Goal: Information Seeking & Learning: Learn about a topic

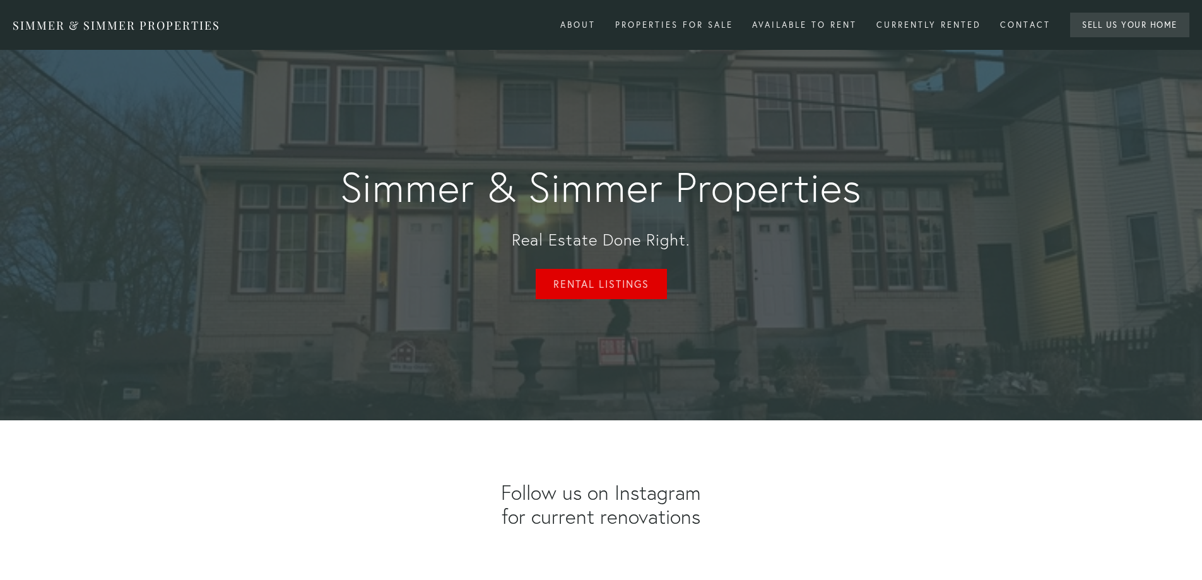
click at [594, 279] on link "Rental Listings" at bounding box center [601, 284] width 131 height 30
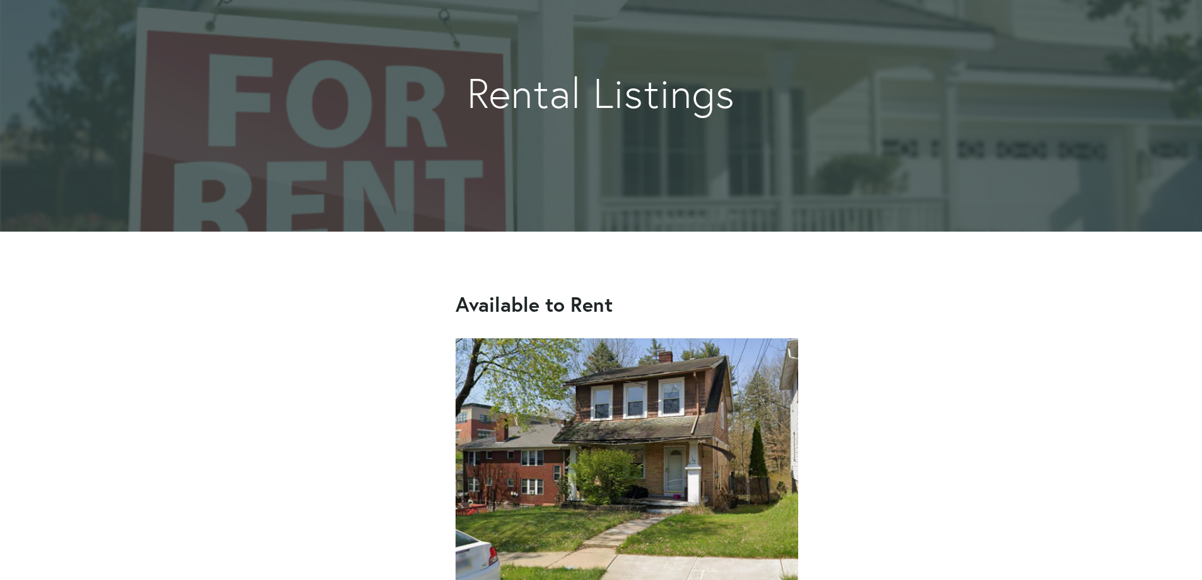
scroll to position [421, 0]
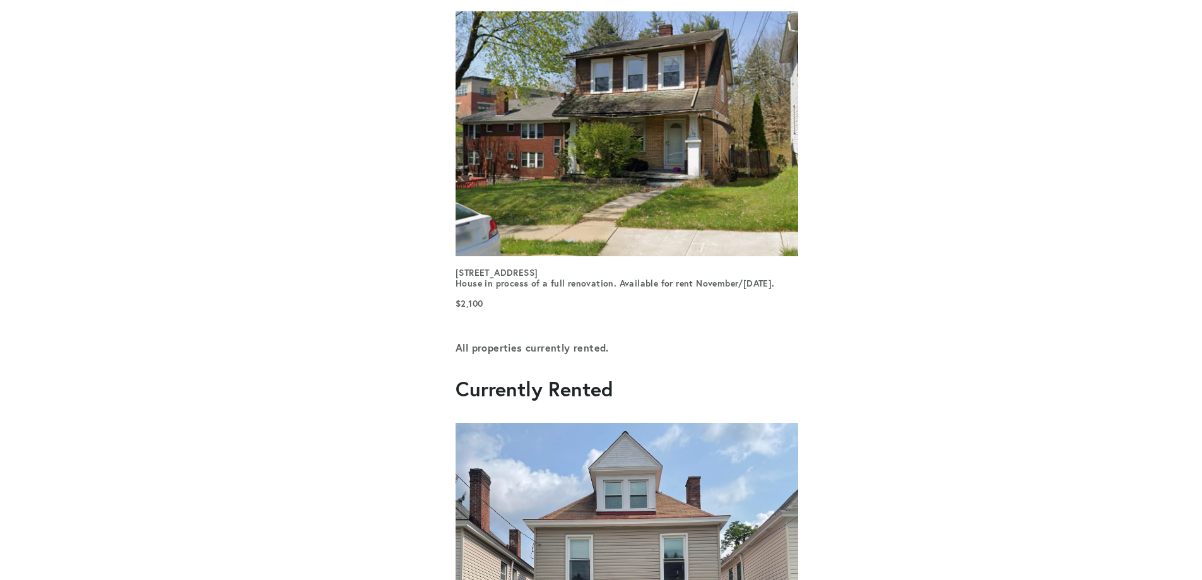
click at [538, 273] on strong "[STREET_ADDRESS] - [GEOGRAPHIC_DATA] in process of a full renovation. Available…" at bounding box center [614, 278] width 319 height 23
click at [515, 290] on p "[STREET_ADDRESS] - [GEOGRAPHIC_DATA] in process of a full renovation. Available…" at bounding box center [626, 278] width 343 height 22
click at [468, 309] on strong "$2,100" at bounding box center [468, 303] width 27 height 11
click at [465, 290] on strong "[STREET_ADDRESS] - [GEOGRAPHIC_DATA] in process of a full renovation. Available…" at bounding box center [614, 278] width 319 height 23
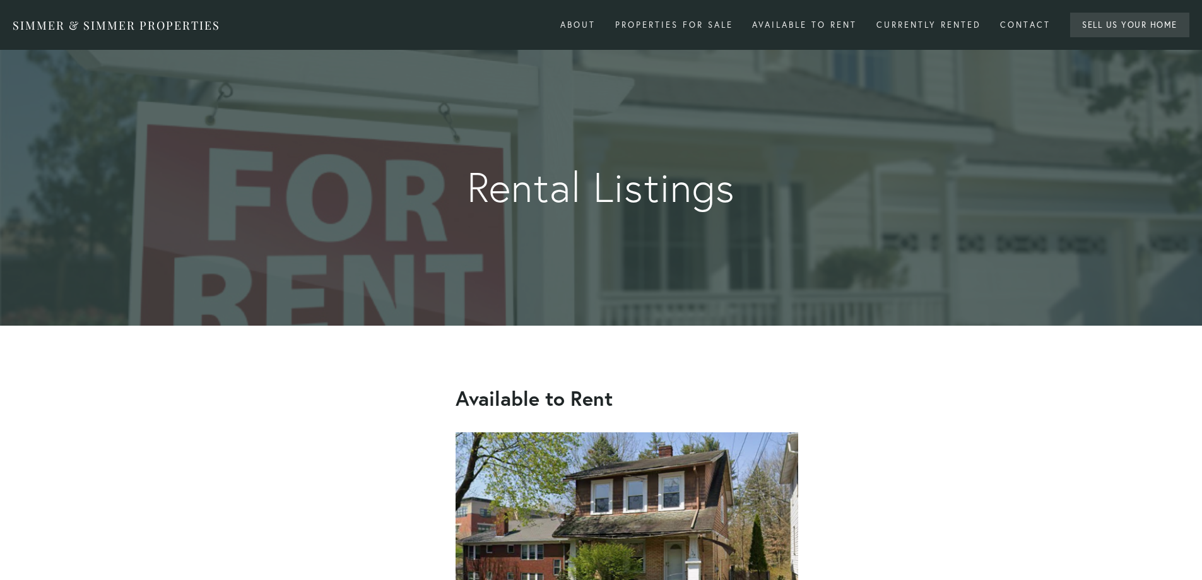
scroll to position [421, 0]
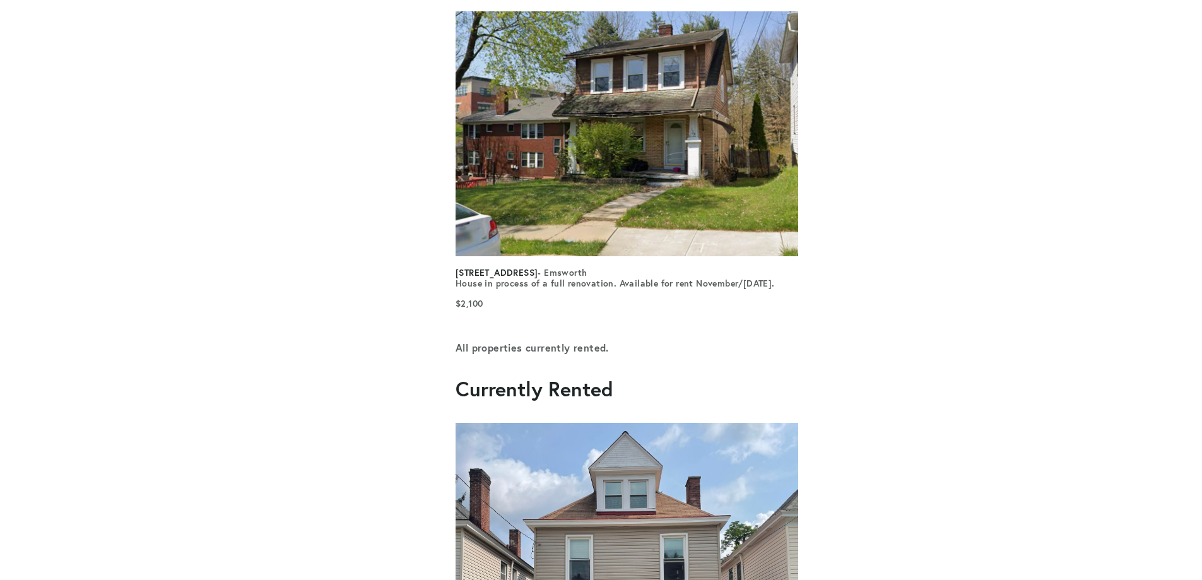
click at [503, 274] on strong "153 Orchard Ave" at bounding box center [496, 272] width 82 height 11
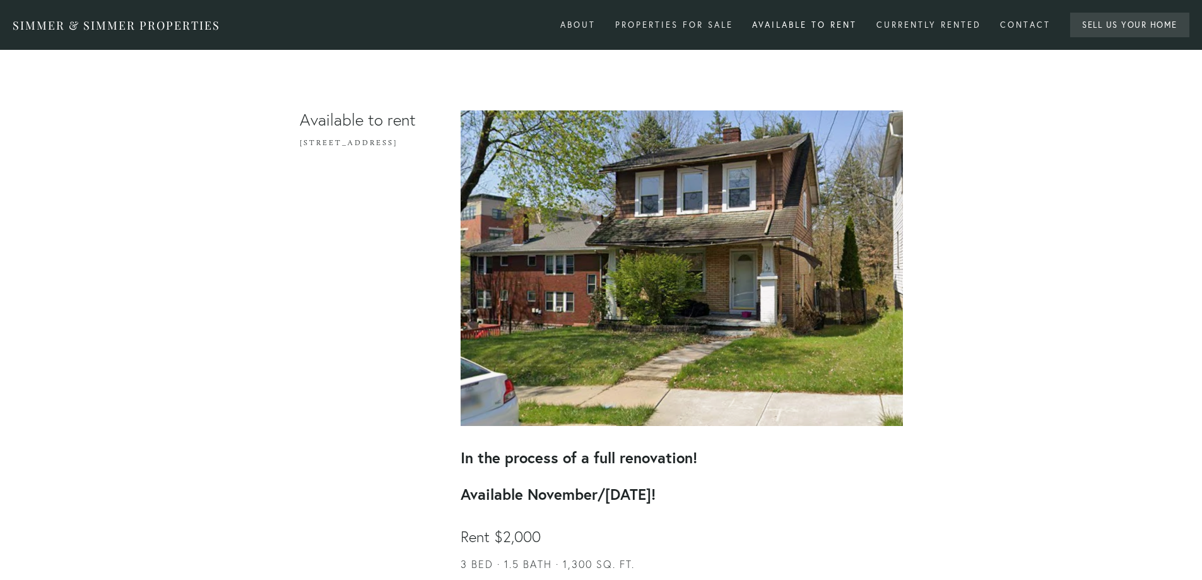
click at [761, 180] on img at bounding box center [682, 267] width 442 height 315
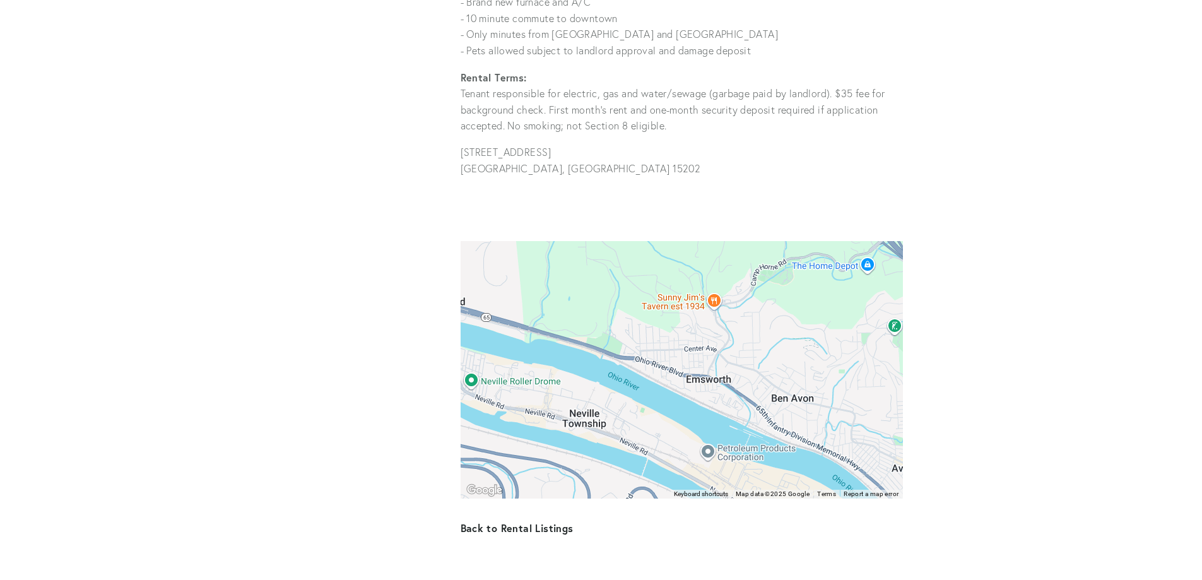
scroll to position [841, 0]
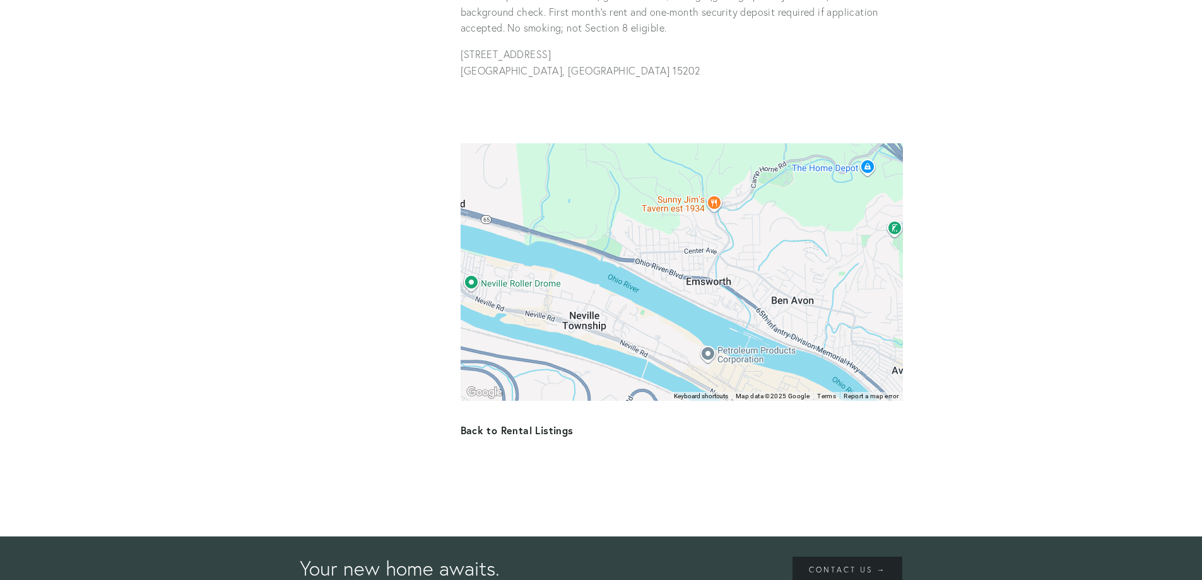
click at [667, 285] on div at bounding box center [682, 271] width 442 height 257
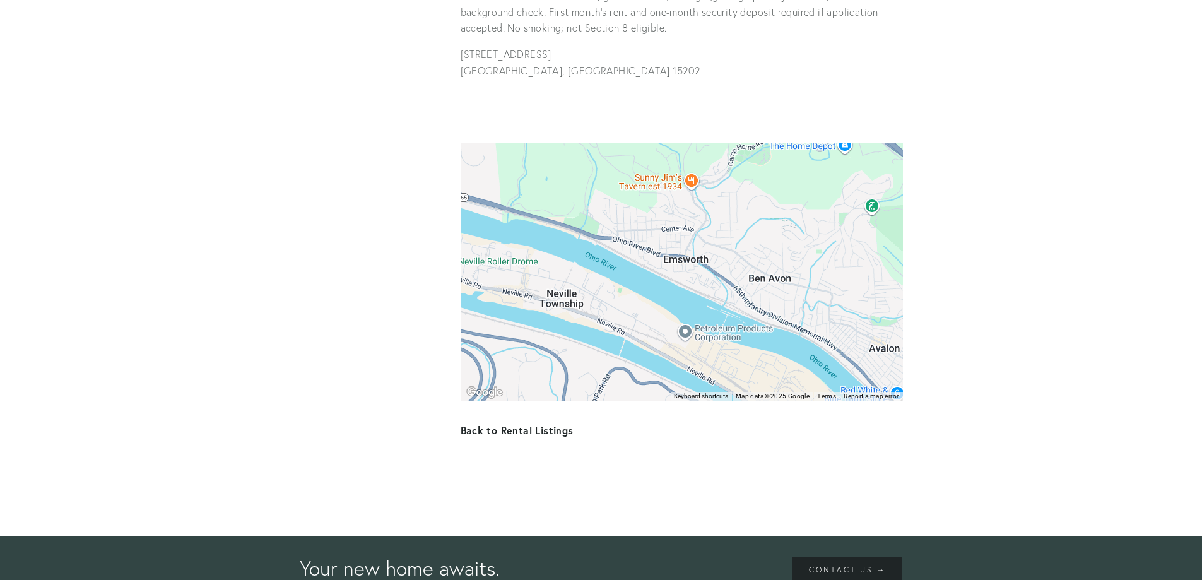
drag, startPoint x: 709, startPoint y: 253, endPoint x: 686, endPoint y: 228, distance: 33.9
click at [686, 228] on div at bounding box center [682, 271] width 442 height 257
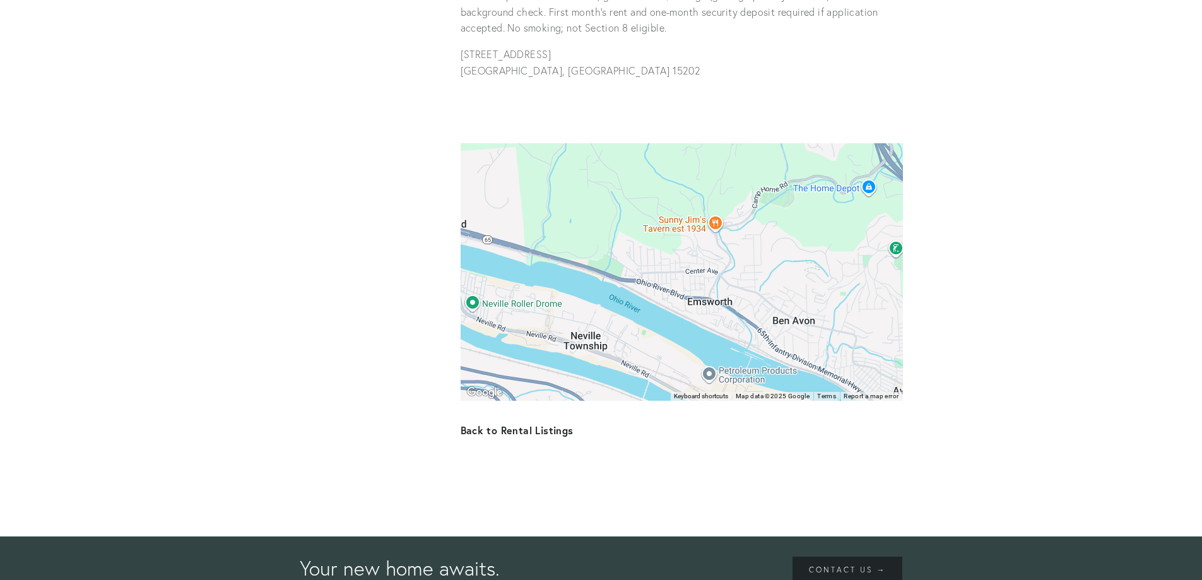
drag, startPoint x: 676, startPoint y: 220, endPoint x: 705, endPoint y: 270, distance: 57.4
click at [705, 270] on div at bounding box center [682, 271] width 442 height 257
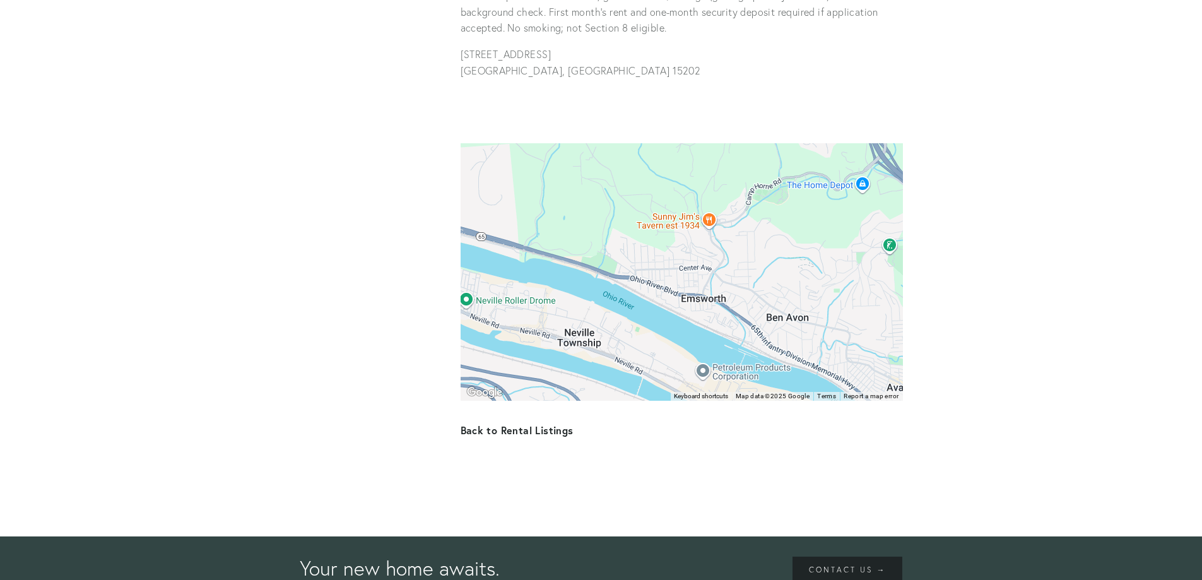
drag, startPoint x: 707, startPoint y: 294, endPoint x: 695, endPoint y: 267, distance: 29.3
click at [695, 267] on div at bounding box center [682, 271] width 442 height 257
